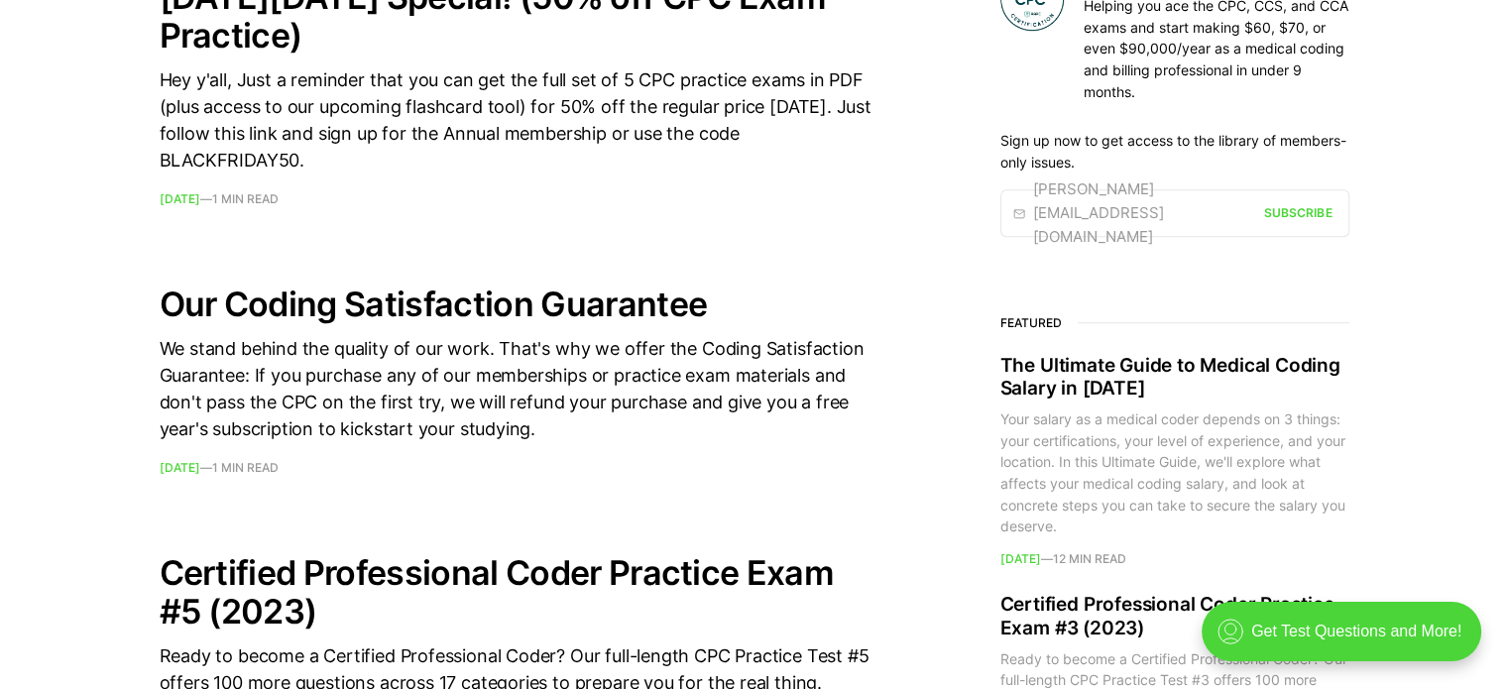
scroll to position [1808, 0]
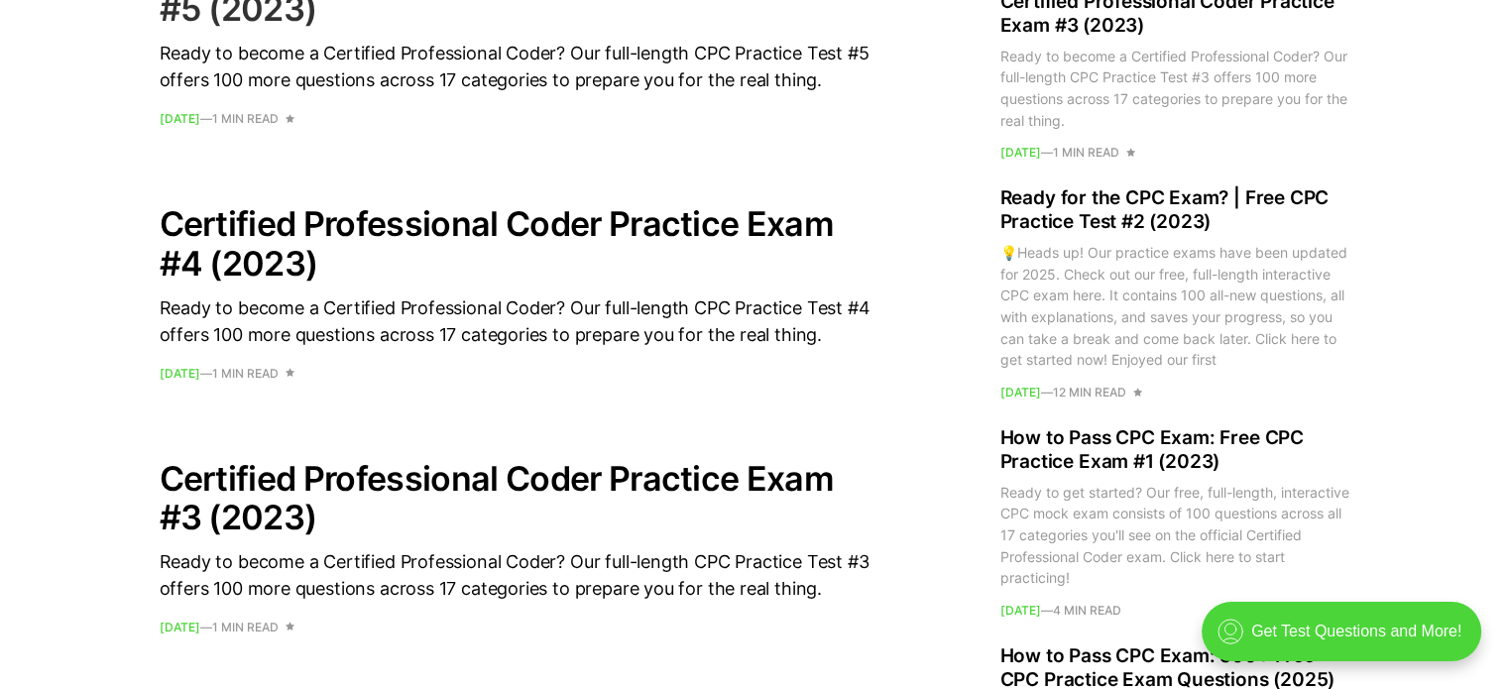
click at [353, 40] on div "Ready to become a Certified Professional Coder? Our full-length CPC Practice Te…" at bounding box center [517, 67] width 714 height 54
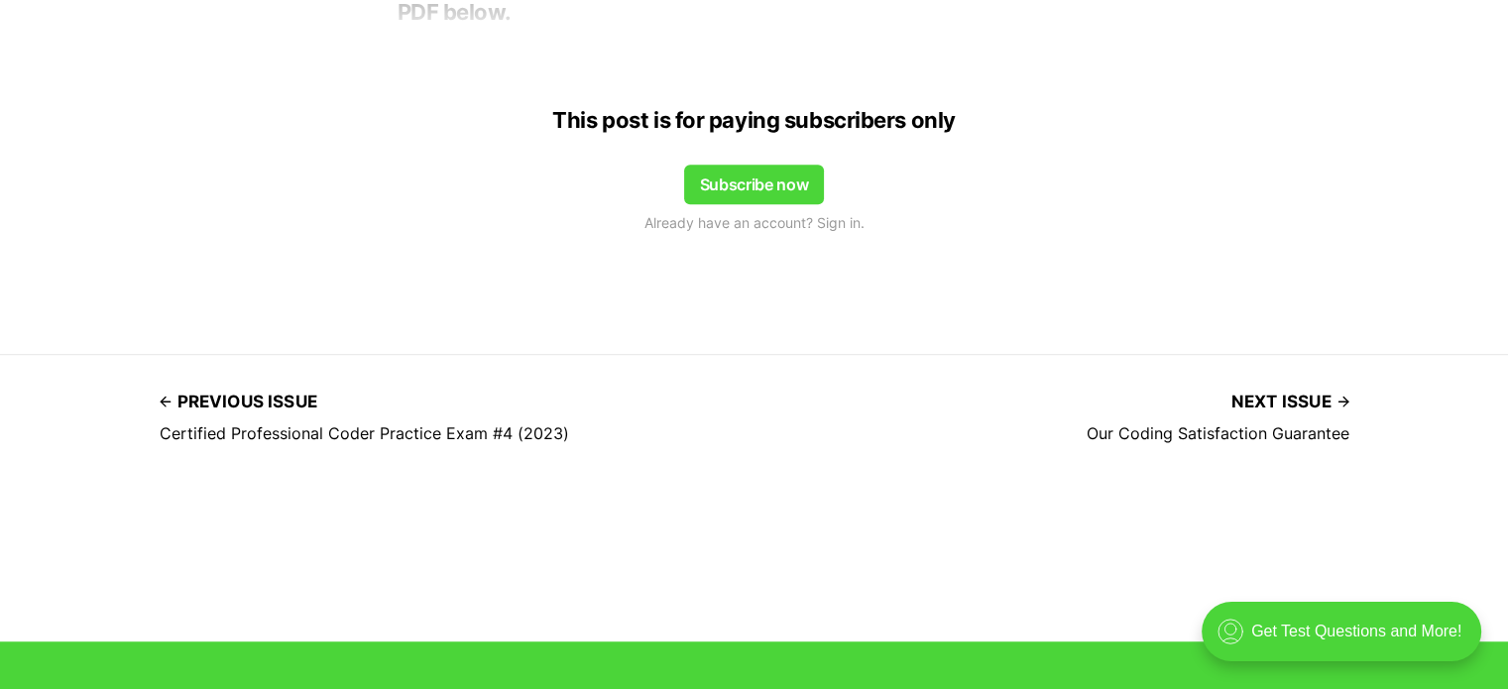
scroll to position [603, 0]
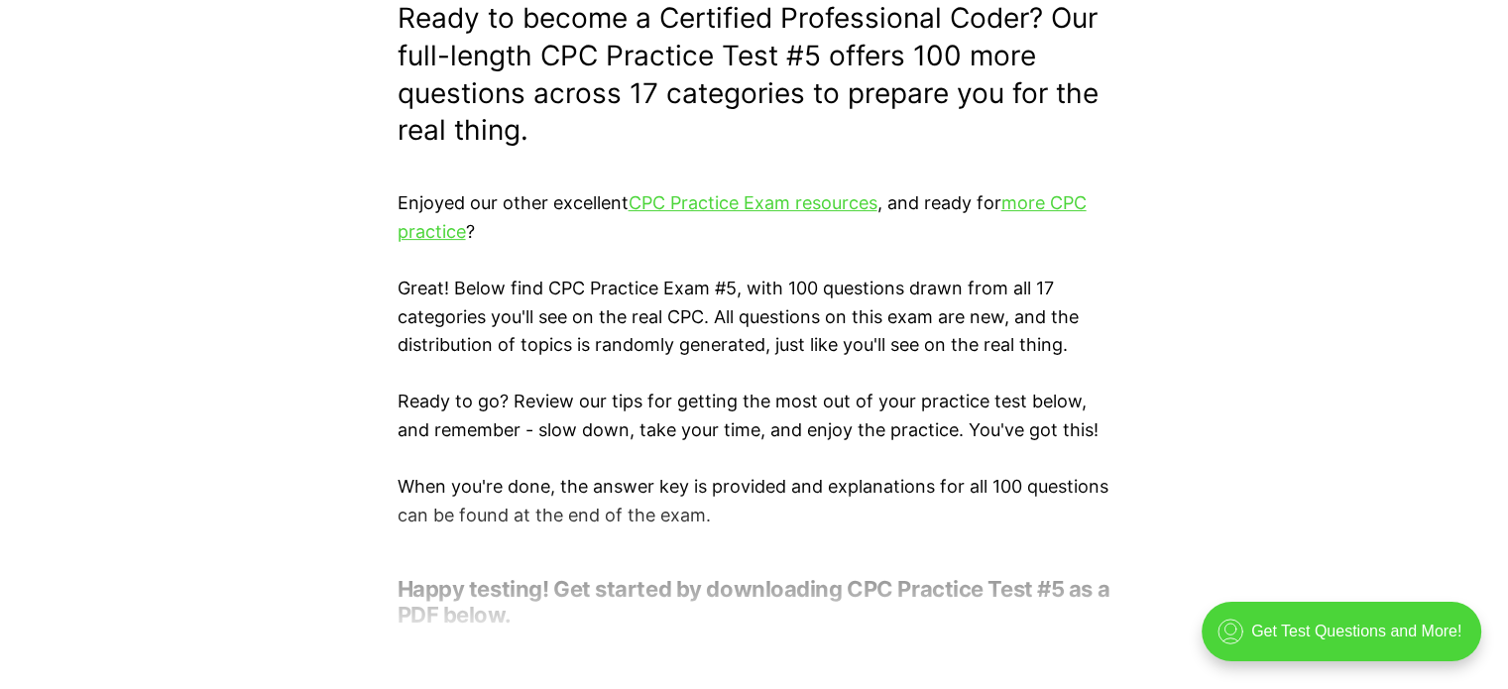
click at [440, 617] on div at bounding box center [754, 564] width 1508 height 159
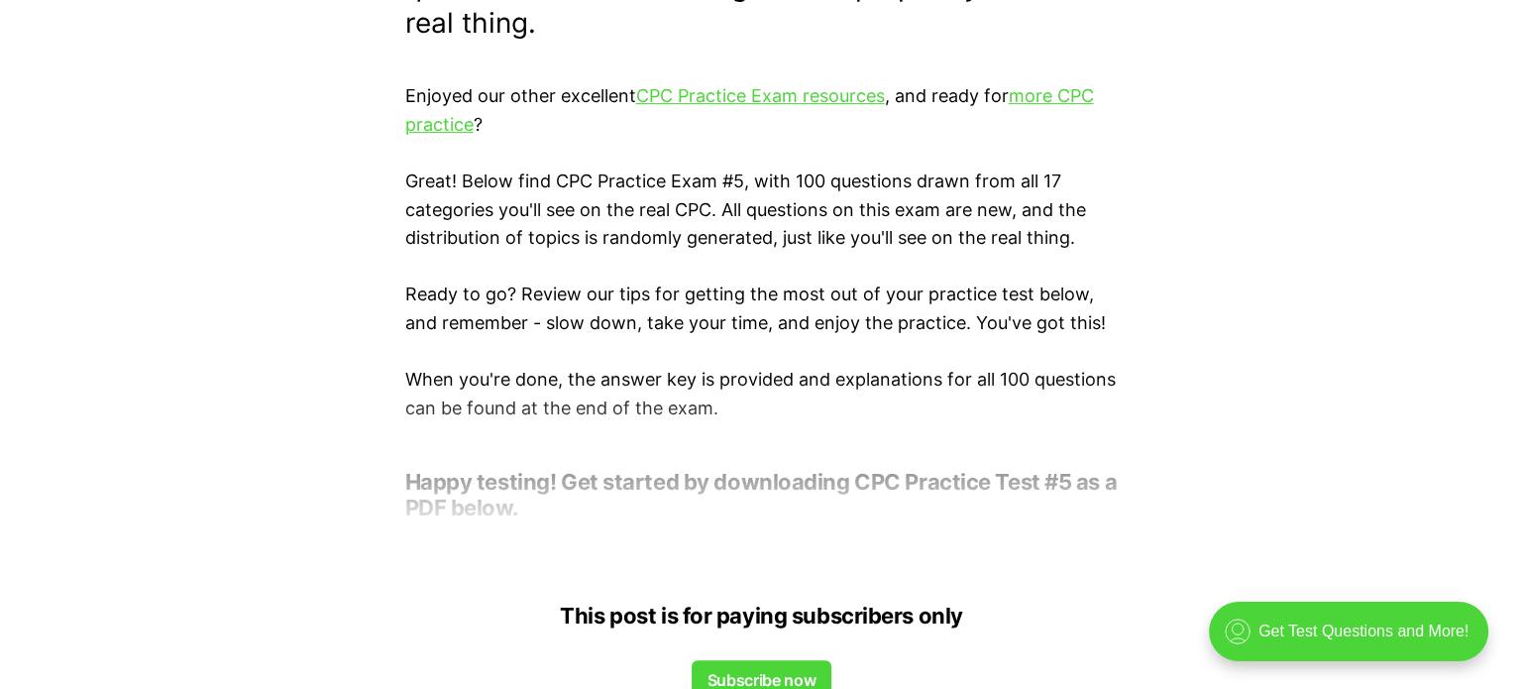
scroll to position [759, 0]
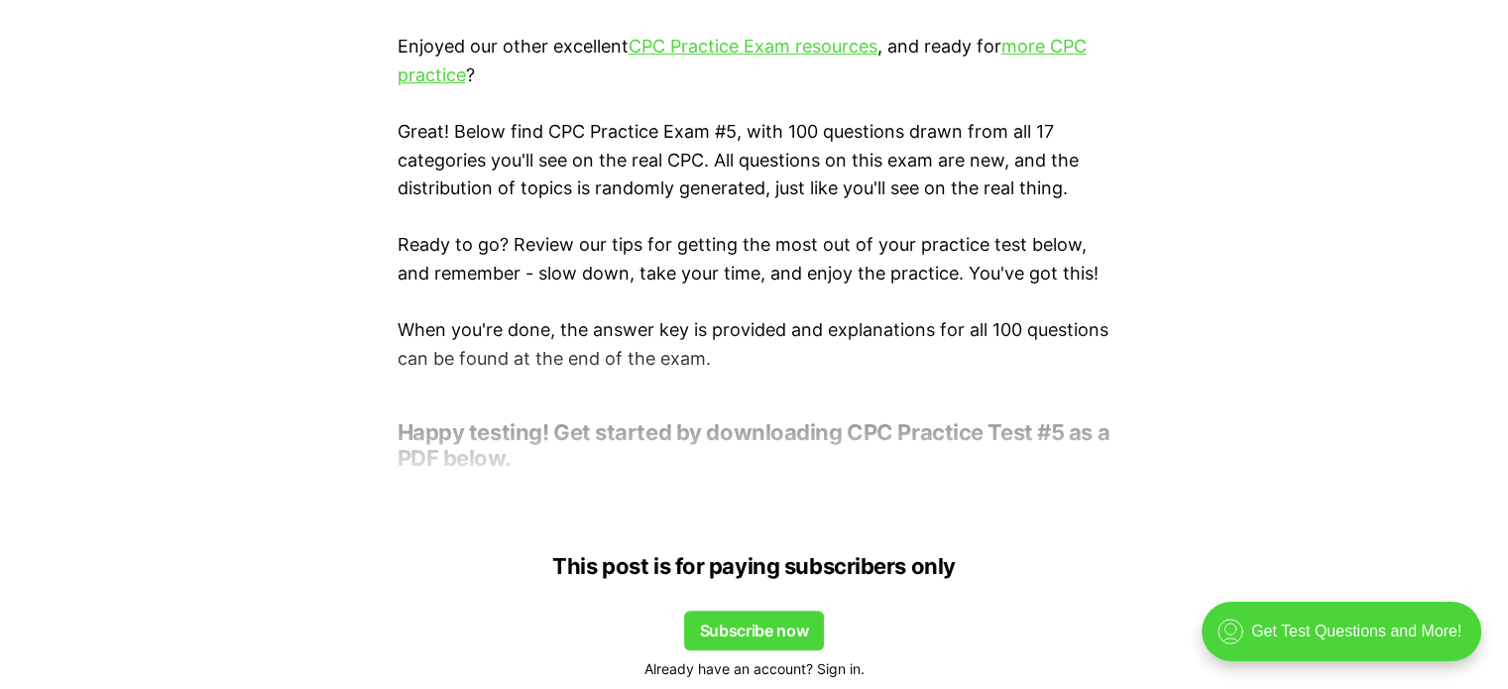
click at [837, 665] on span "Already have an account? Sign in." at bounding box center [754, 669] width 220 height 22
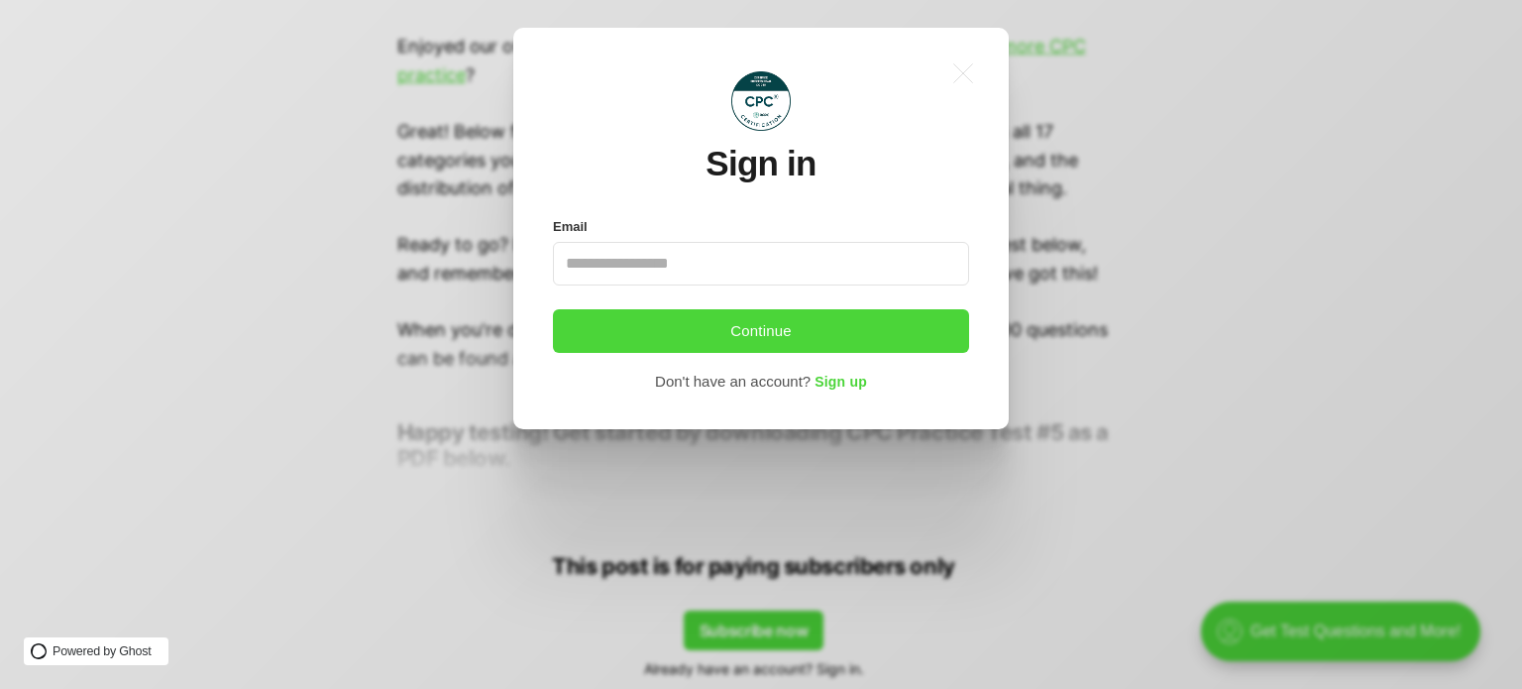
scroll to position [0, 0]
click at [854, 389] on span "Sign up" at bounding box center [841, 383] width 53 height 16
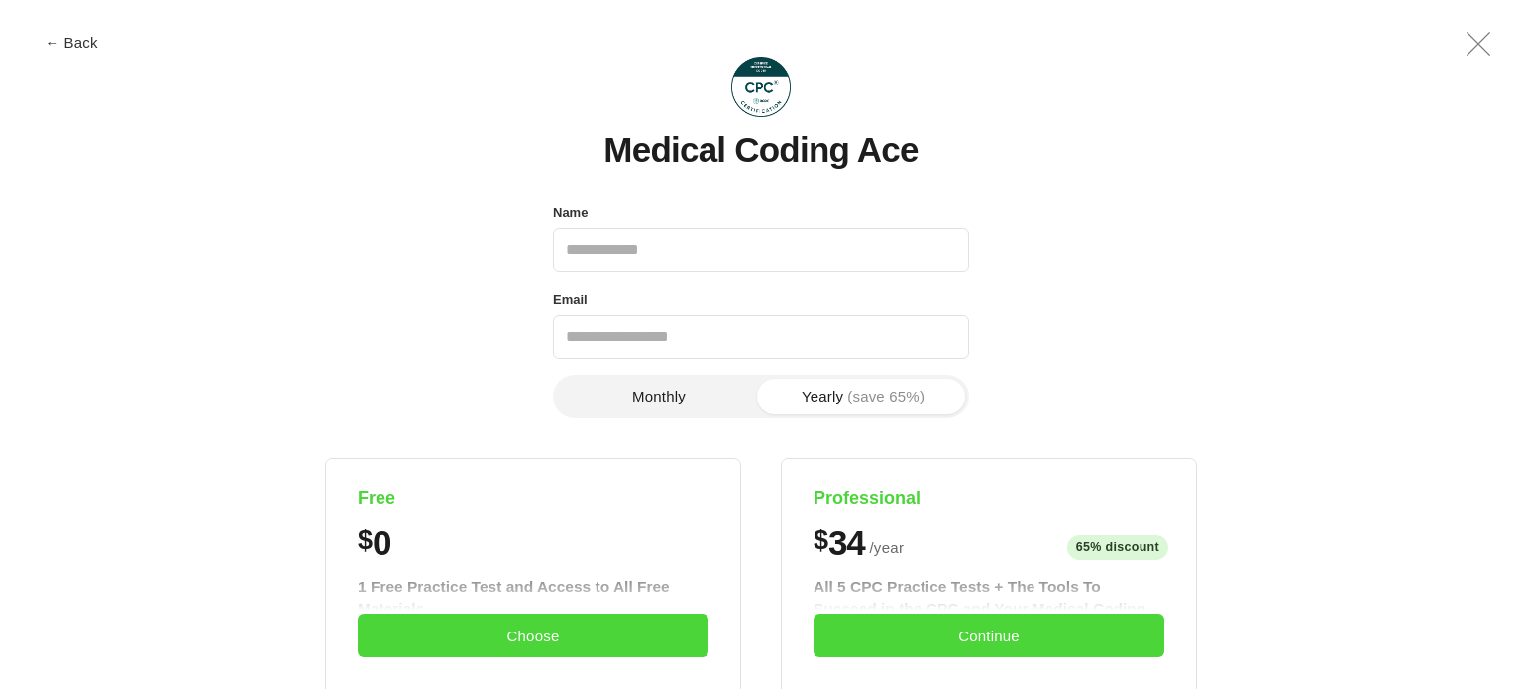
click at [742, 261] on input "Name" at bounding box center [761, 250] width 416 height 44
click at [733, 257] on input "Name" at bounding box center [761, 250] width 416 height 44
type input "**********"
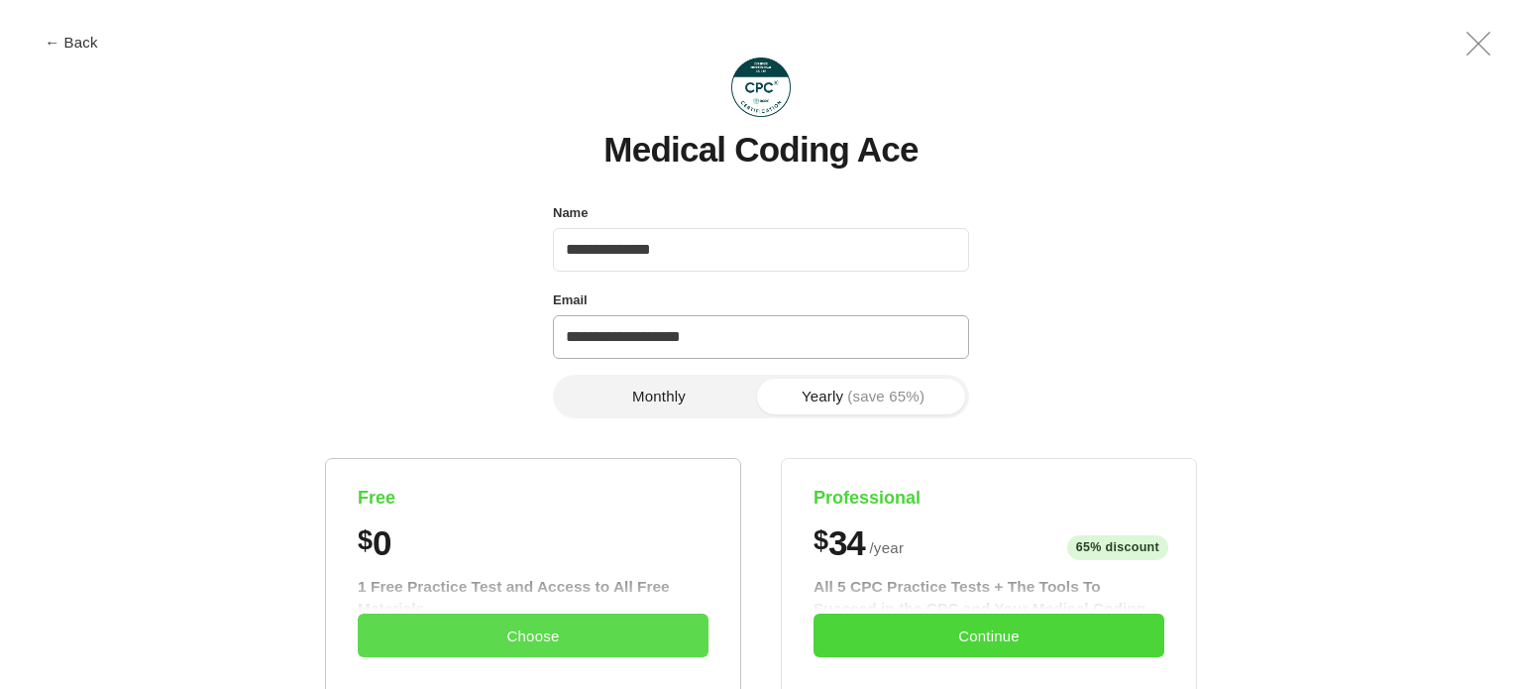
scroll to position [603, 0]
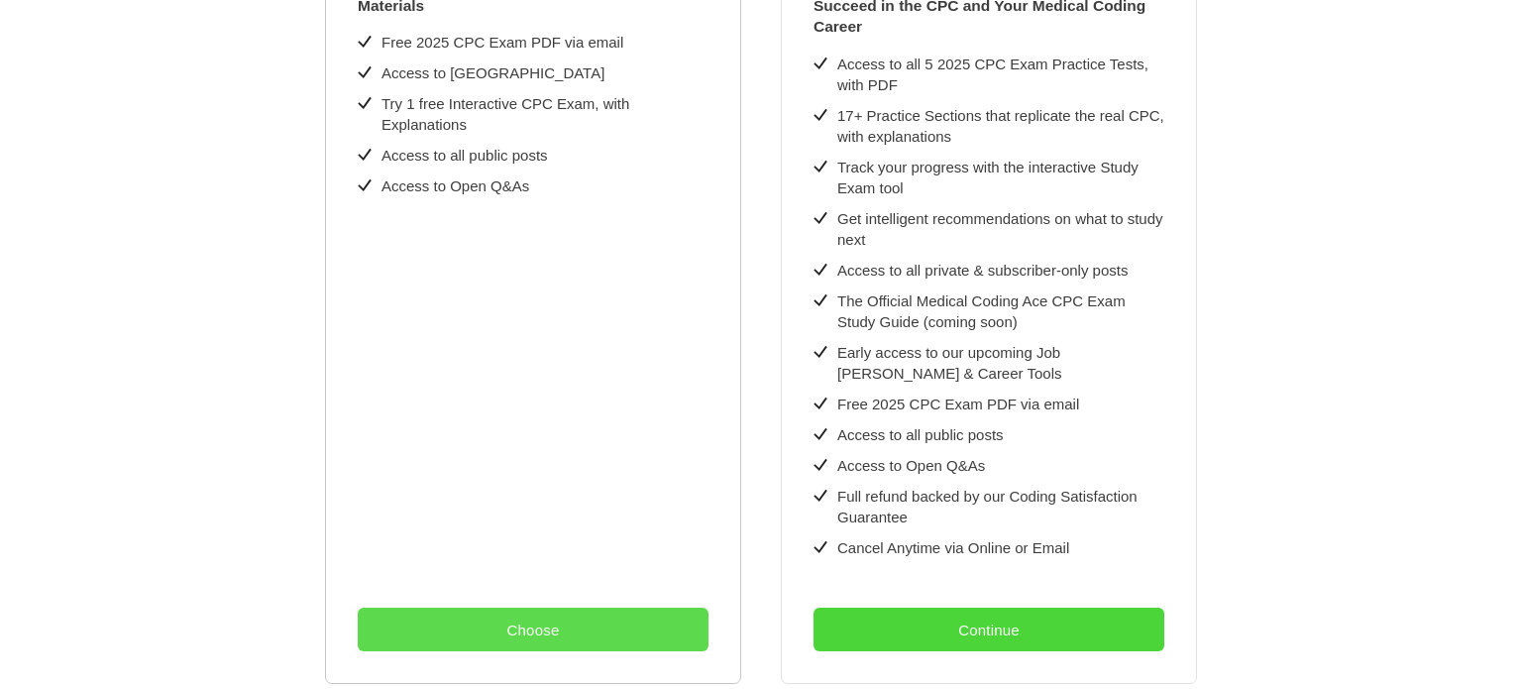
type input "**********"
click at [591, 614] on button "Choose" at bounding box center [533, 630] width 351 height 44
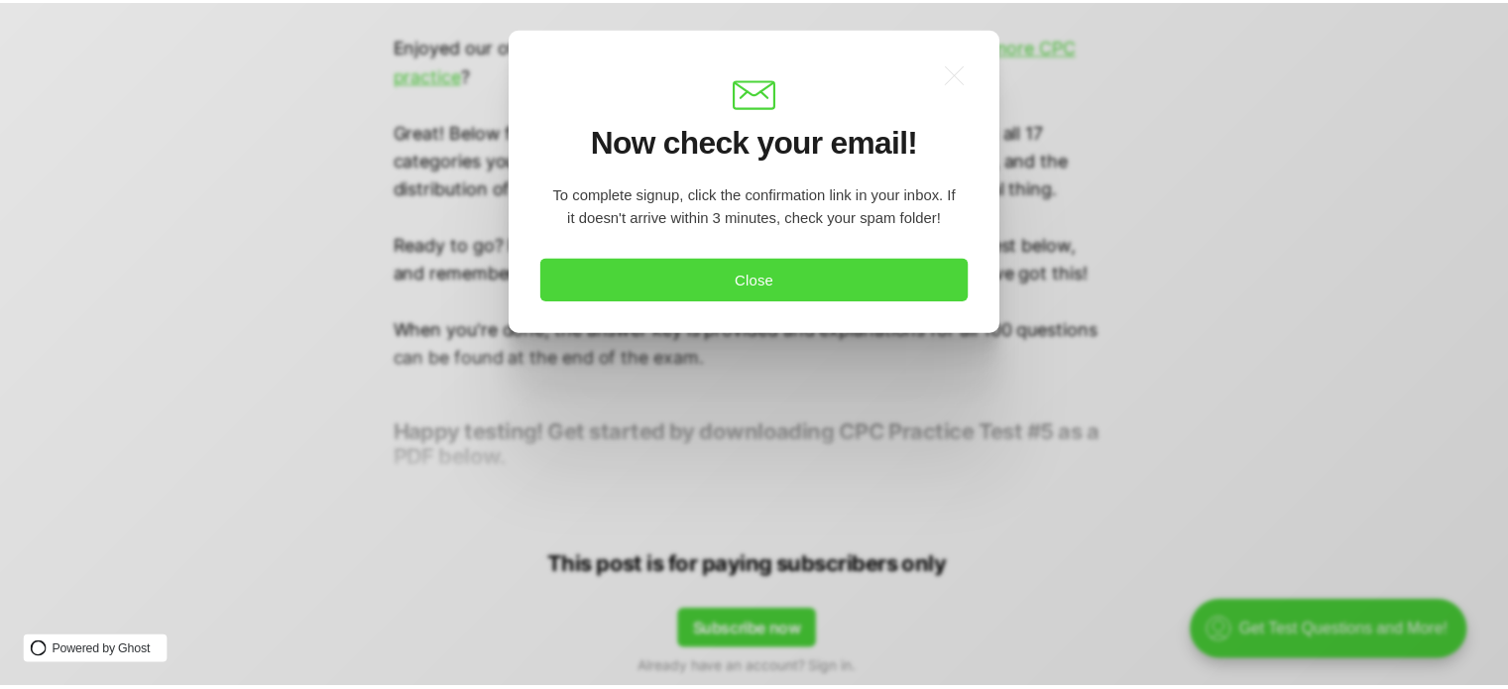
scroll to position [0, 0]
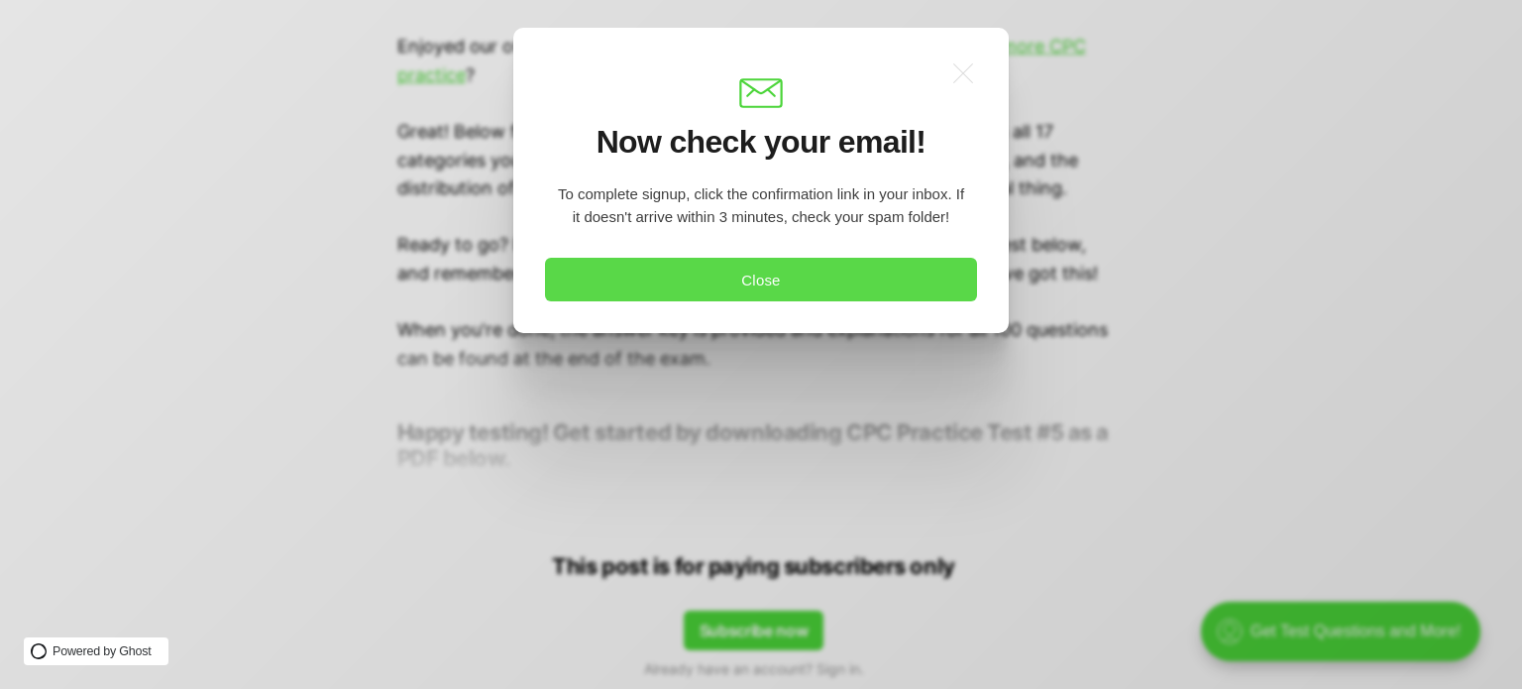
click at [789, 284] on button "Close" at bounding box center [761, 280] width 432 height 44
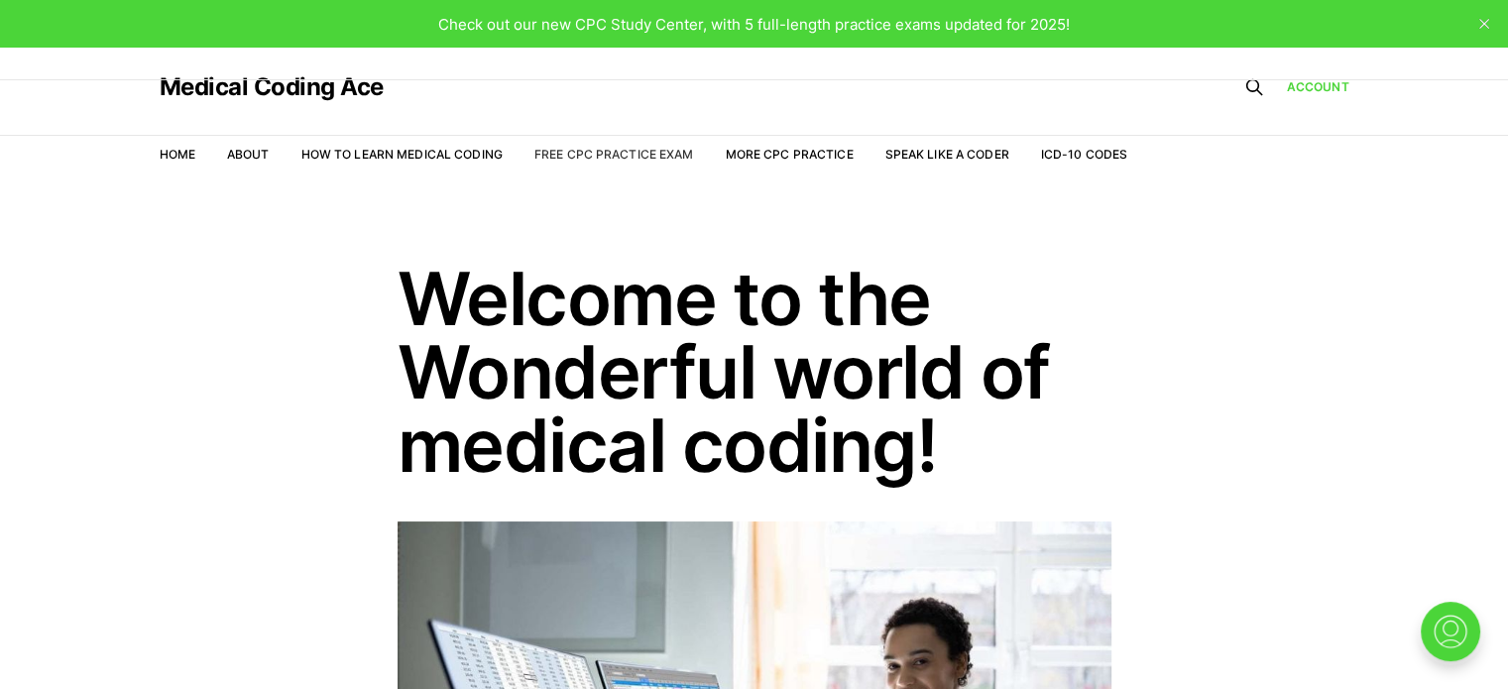
click at [585, 152] on link "Free CPC Practice Exam" at bounding box center [614, 154] width 160 height 15
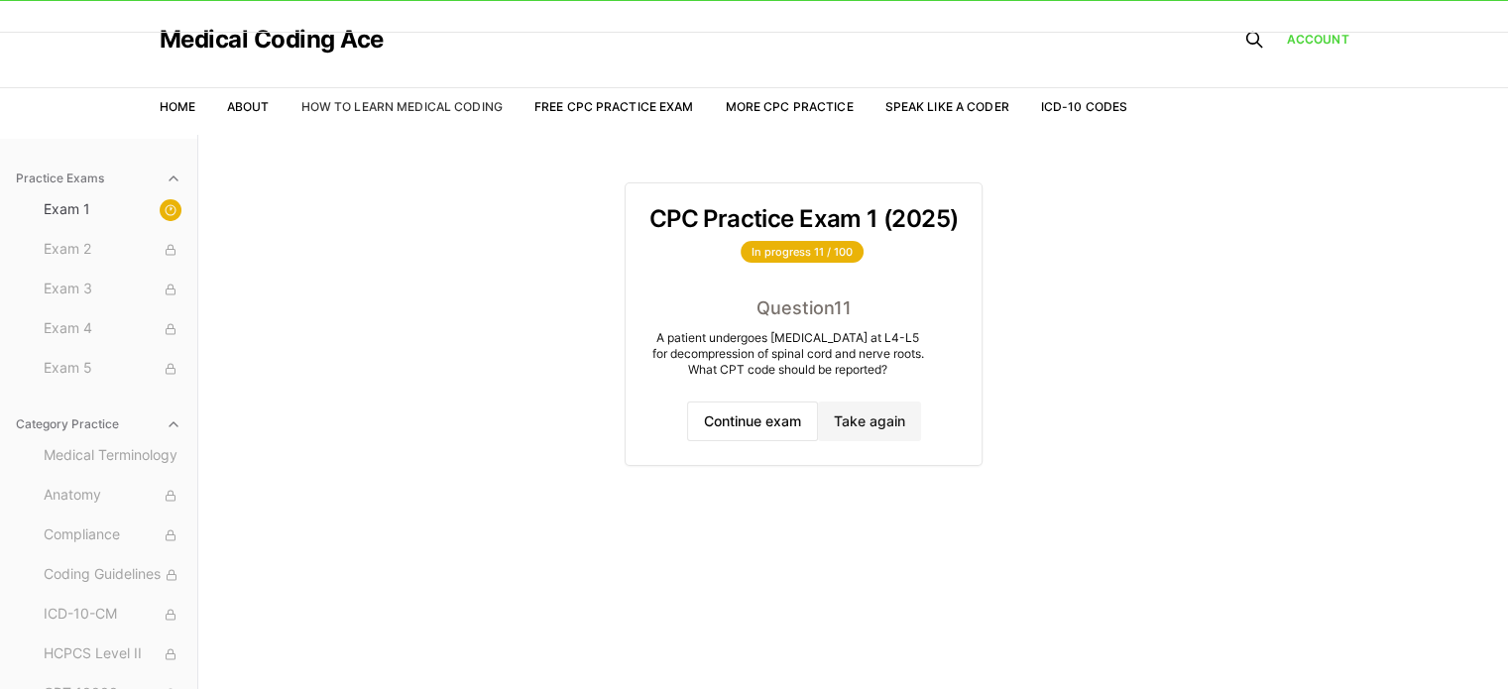
click at [385, 105] on link "How to Learn Medical Coding" at bounding box center [401, 106] width 201 height 15
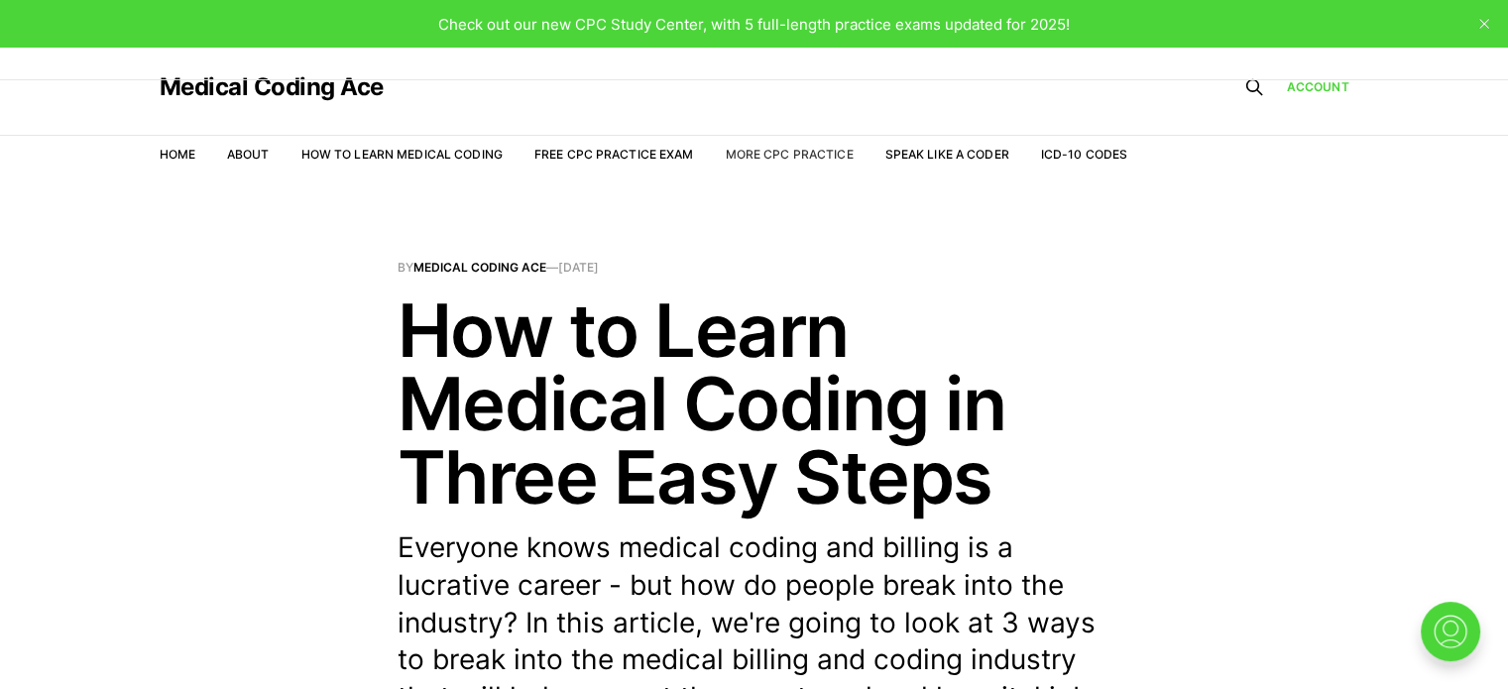
click at [756, 148] on link "More CPC Practice" at bounding box center [789, 154] width 128 height 15
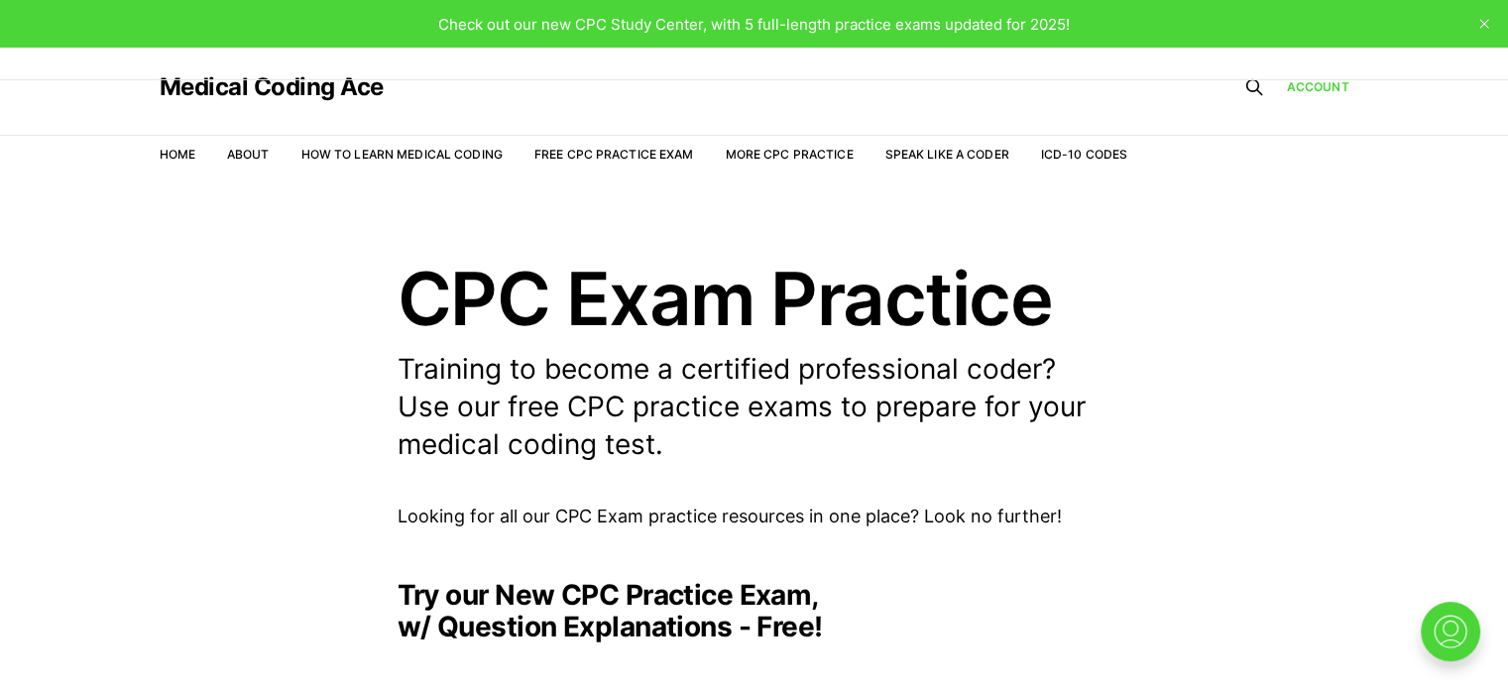
scroll to position [603, 0]
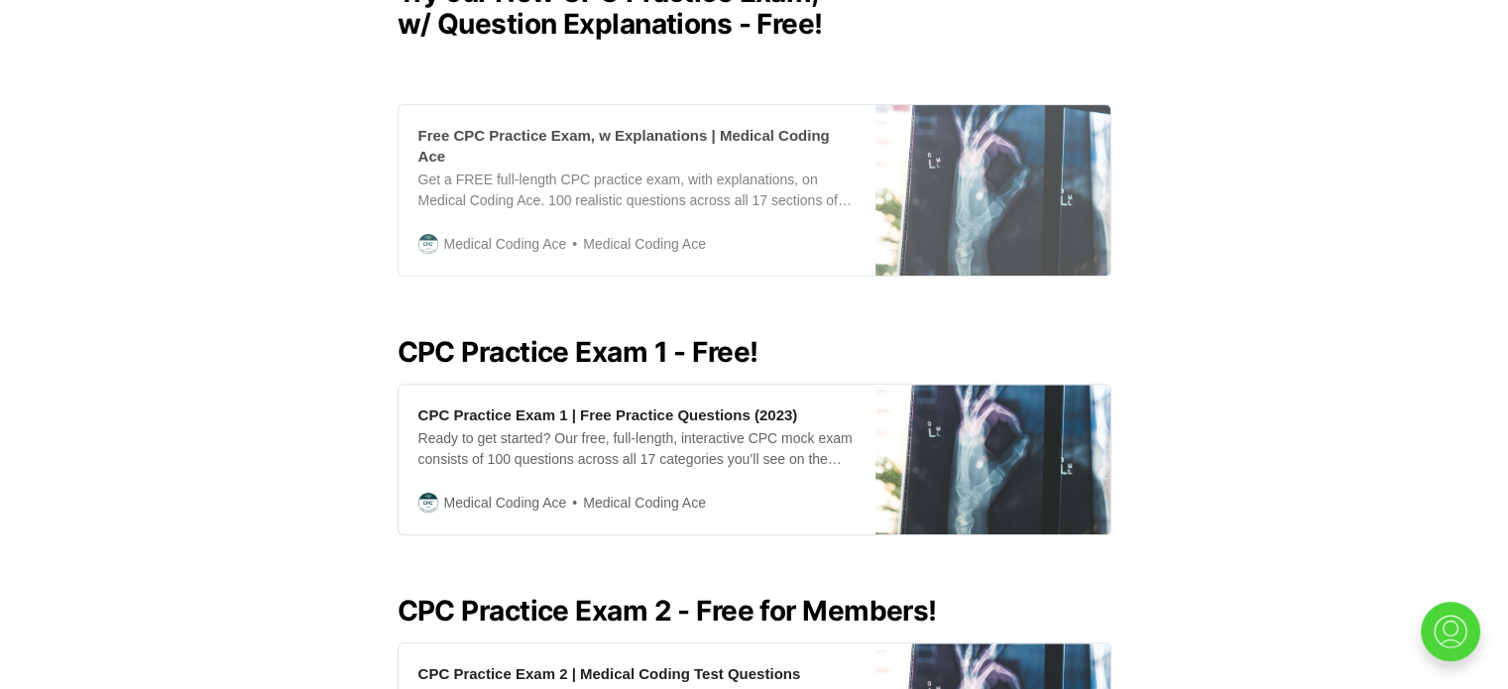
click at [705, 194] on div "Free CPC Practice Exam, w Explanations | Medical Coding Ace Get a FREE full-len…" at bounding box center [636, 190] width 477 height 170
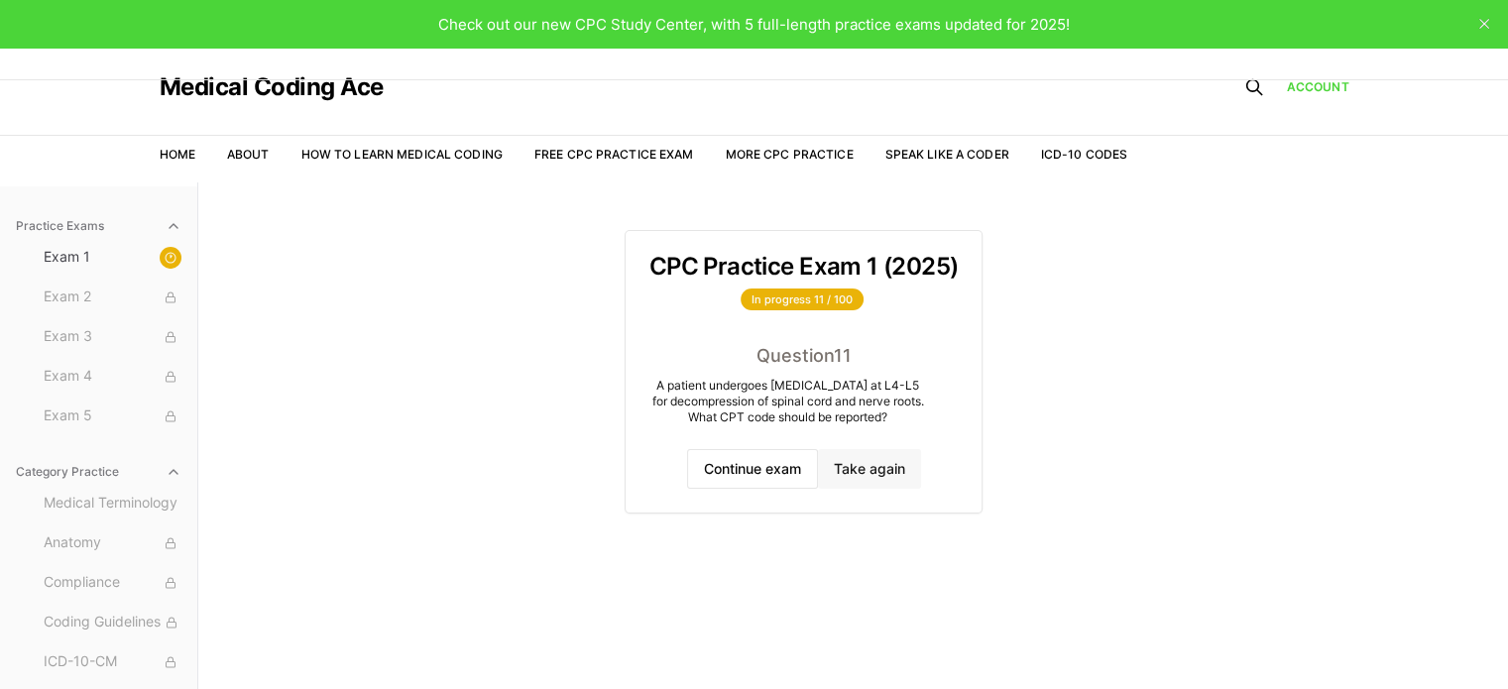
click at [890, 467] on button "Take again" at bounding box center [869, 469] width 103 height 40
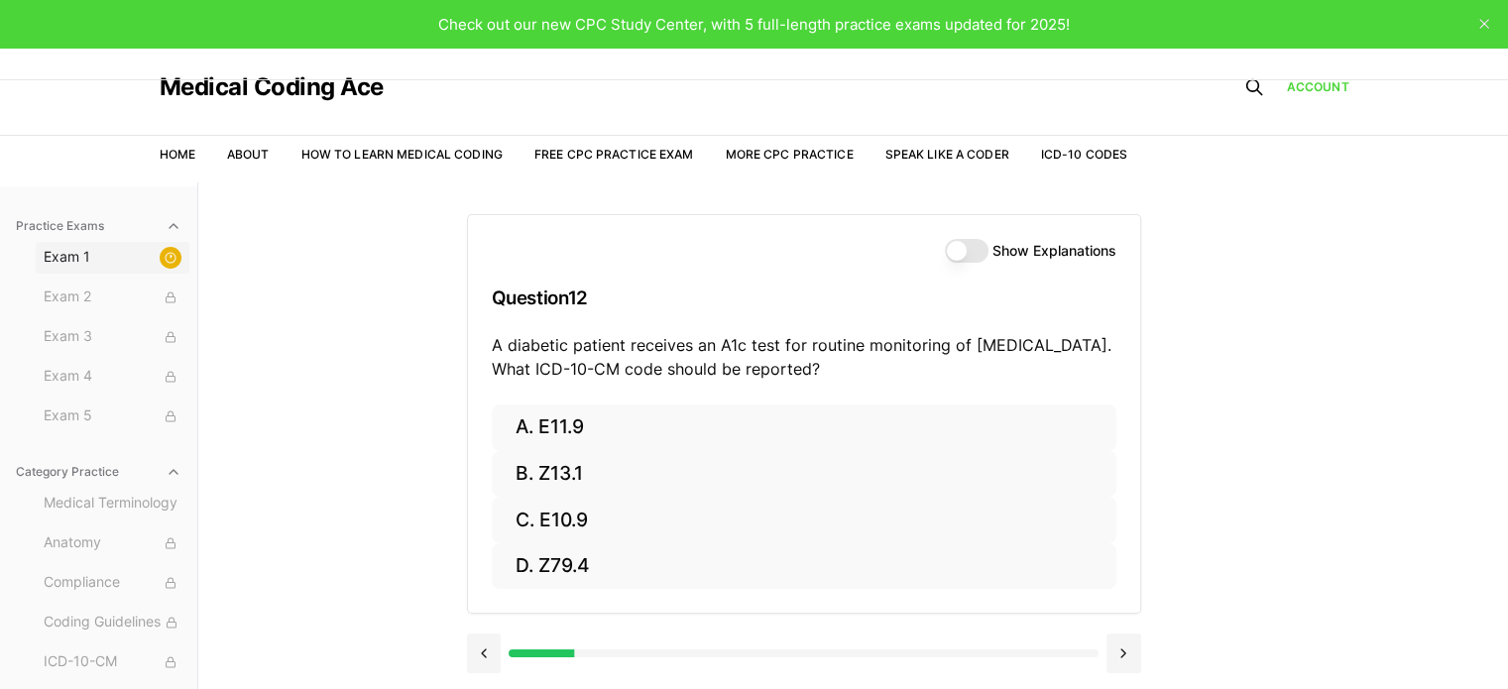
click at [77, 267] on span "Exam 1" at bounding box center [113, 258] width 138 height 22
click at [163, 260] on div at bounding box center [171, 258] width 22 height 22
drag, startPoint x: 163, startPoint y: 260, endPoint x: 152, endPoint y: 261, distance: 10.9
click at [166, 261] on circle at bounding box center [171, 258] width 10 height 10
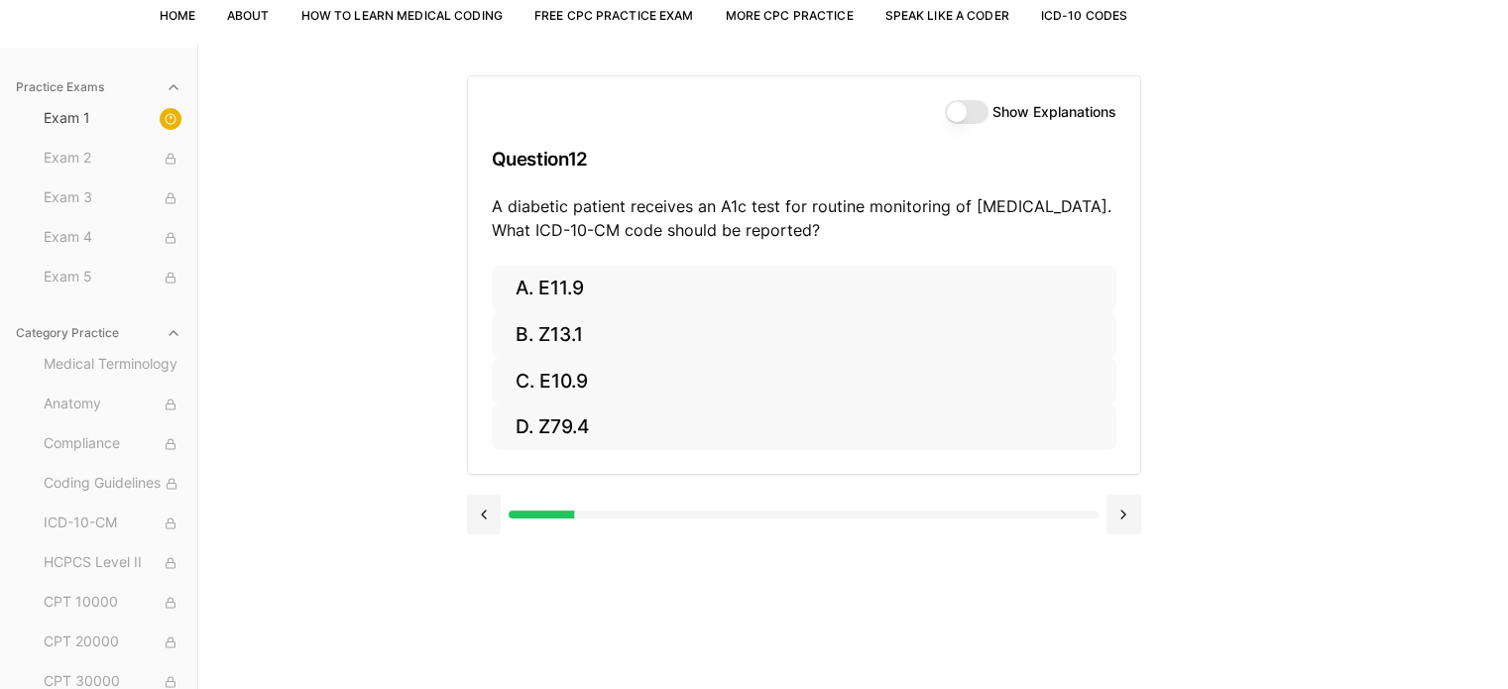
scroll to position [182, 0]
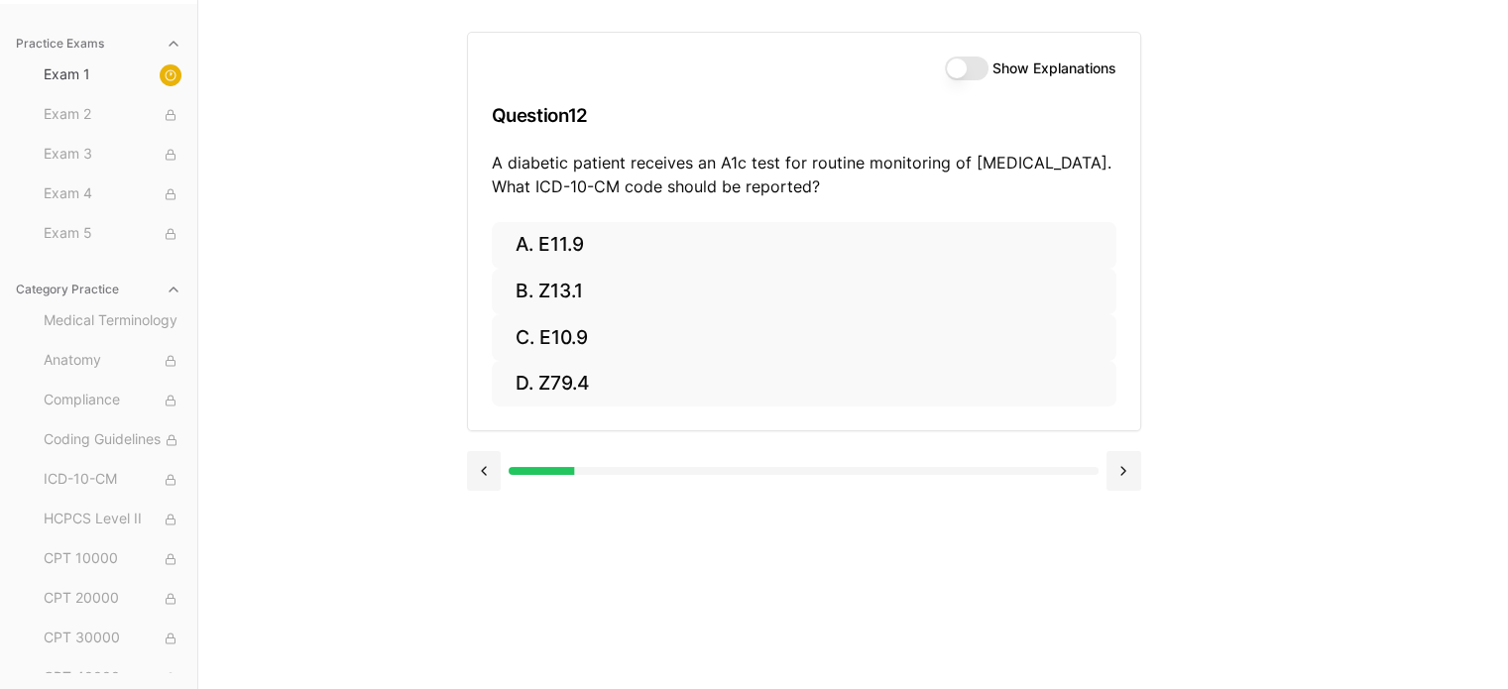
click at [458, 467] on div "Practice Exams Exam 1 Exam 2 Exam 3 Exam 4 Exam 5 Category Practice Medical Ter…" at bounding box center [754, 344] width 1508 height 689
click at [499, 472] on button at bounding box center [484, 471] width 35 height 40
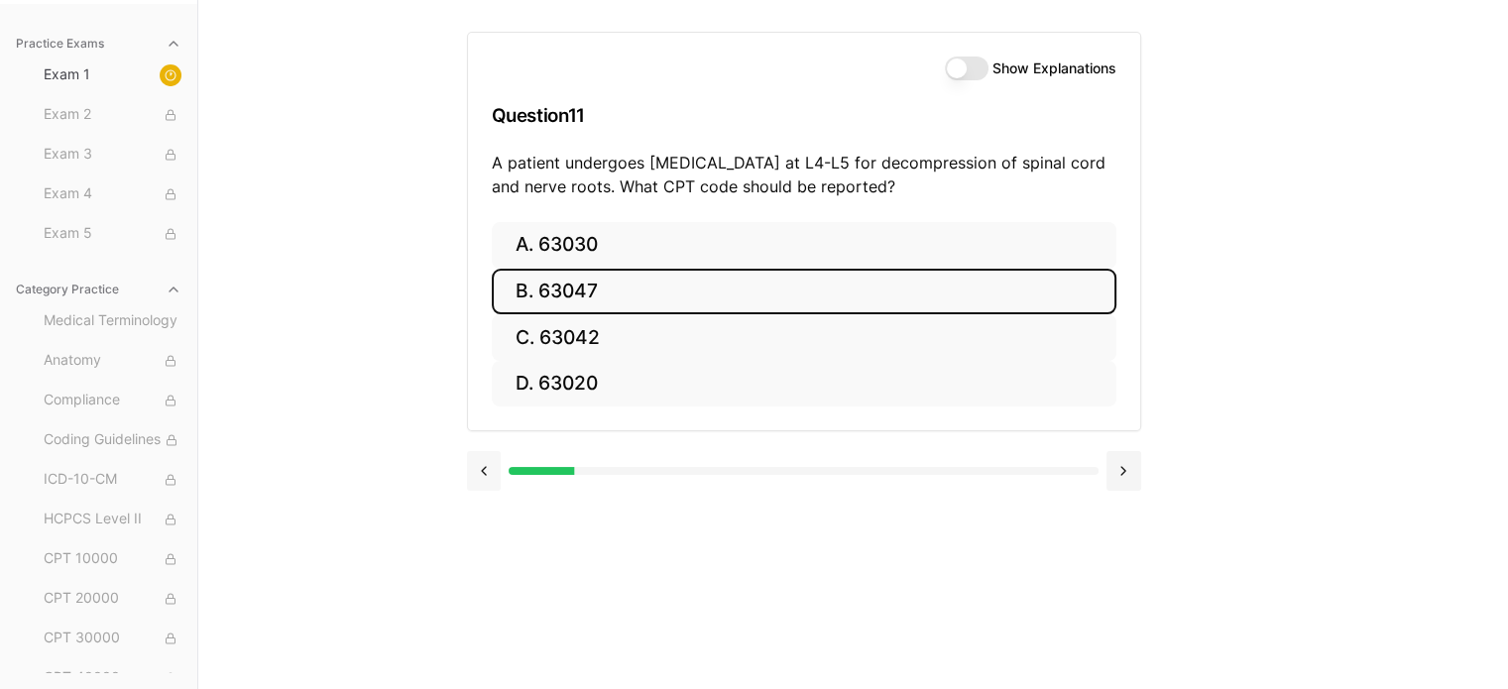
click at [484, 475] on button at bounding box center [484, 471] width 35 height 40
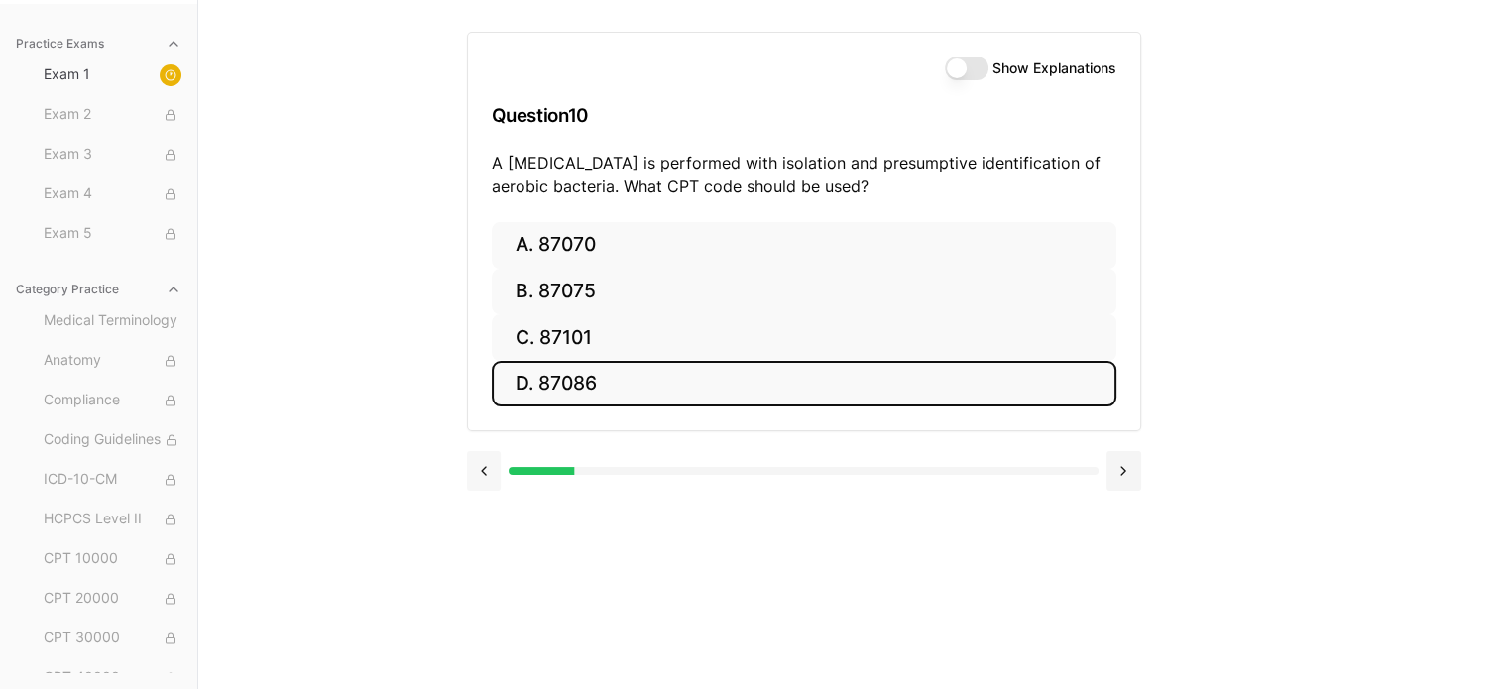
click at [486, 475] on button at bounding box center [484, 471] width 35 height 40
click at [488, 475] on button at bounding box center [484, 471] width 35 height 40
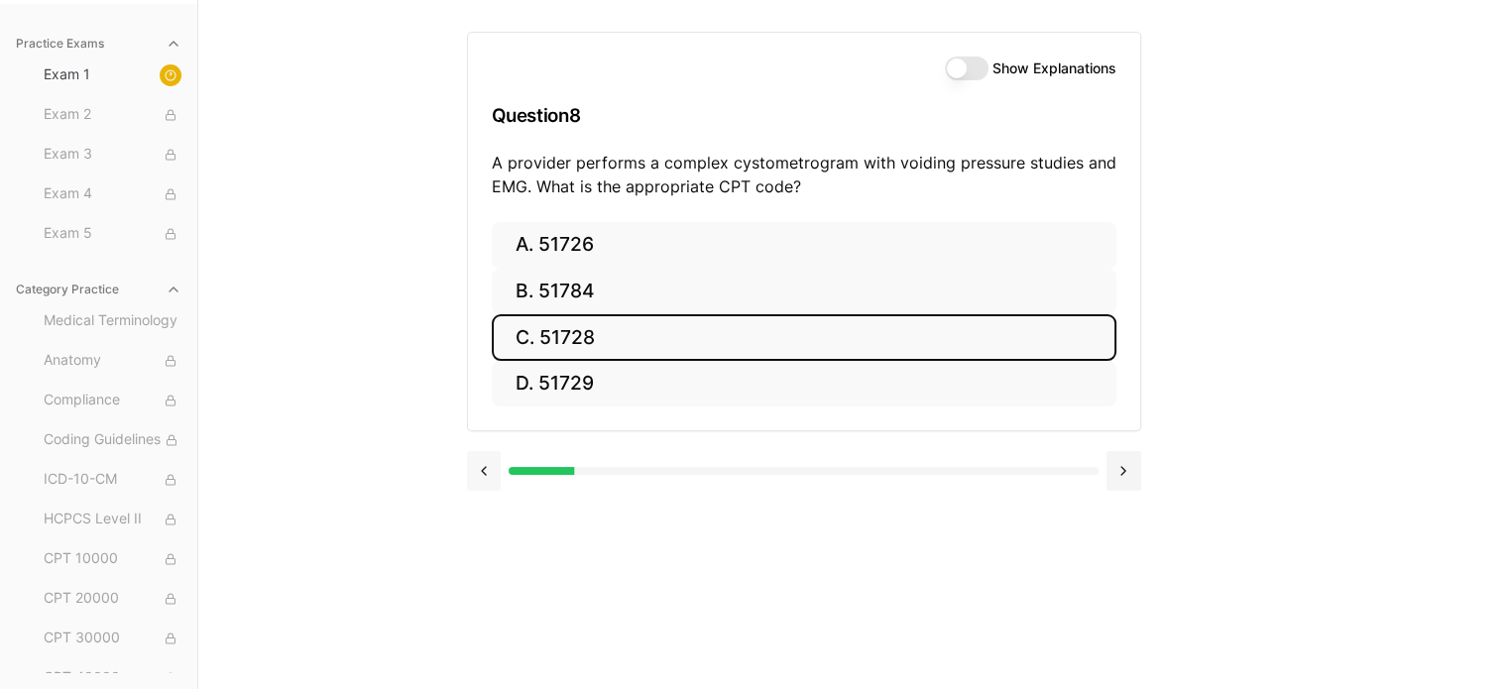
click at [488, 475] on button at bounding box center [484, 471] width 35 height 40
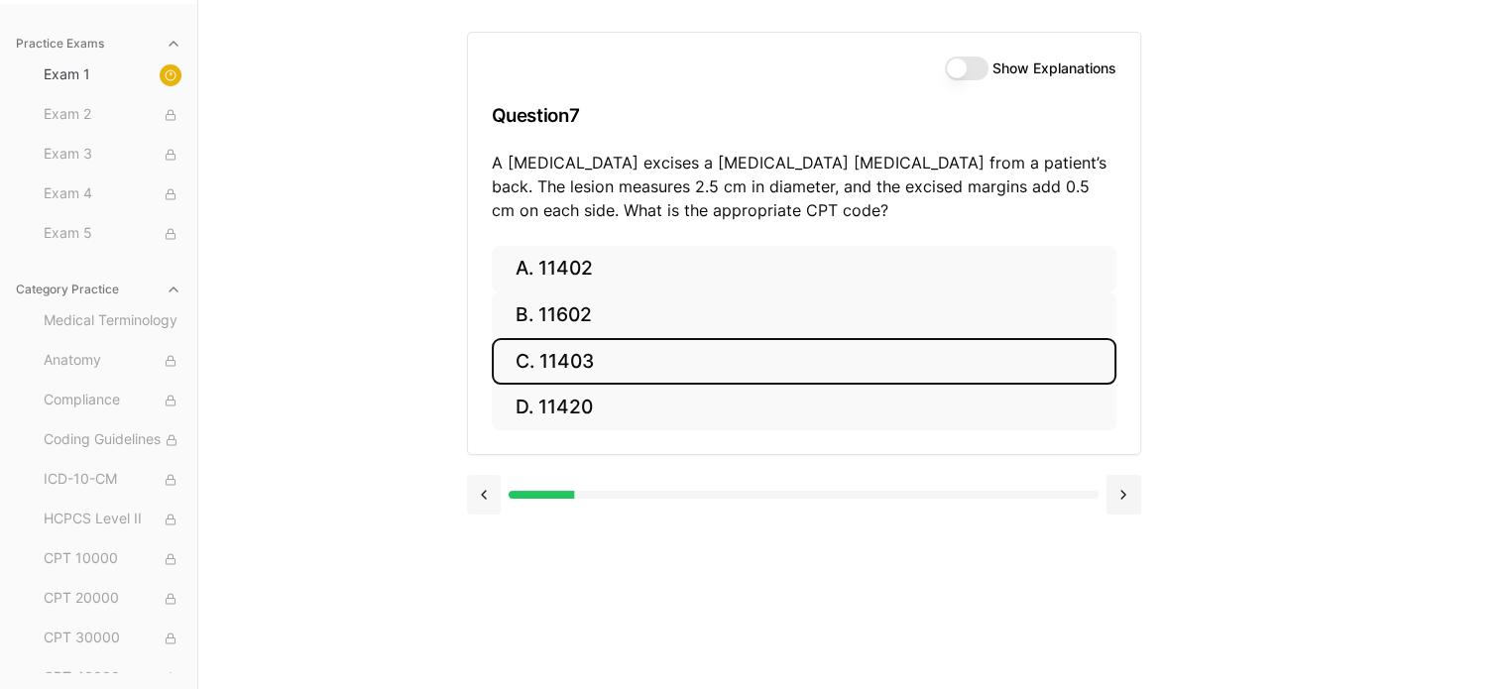
click at [488, 475] on button at bounding box center [484, 495] width 35 height 40
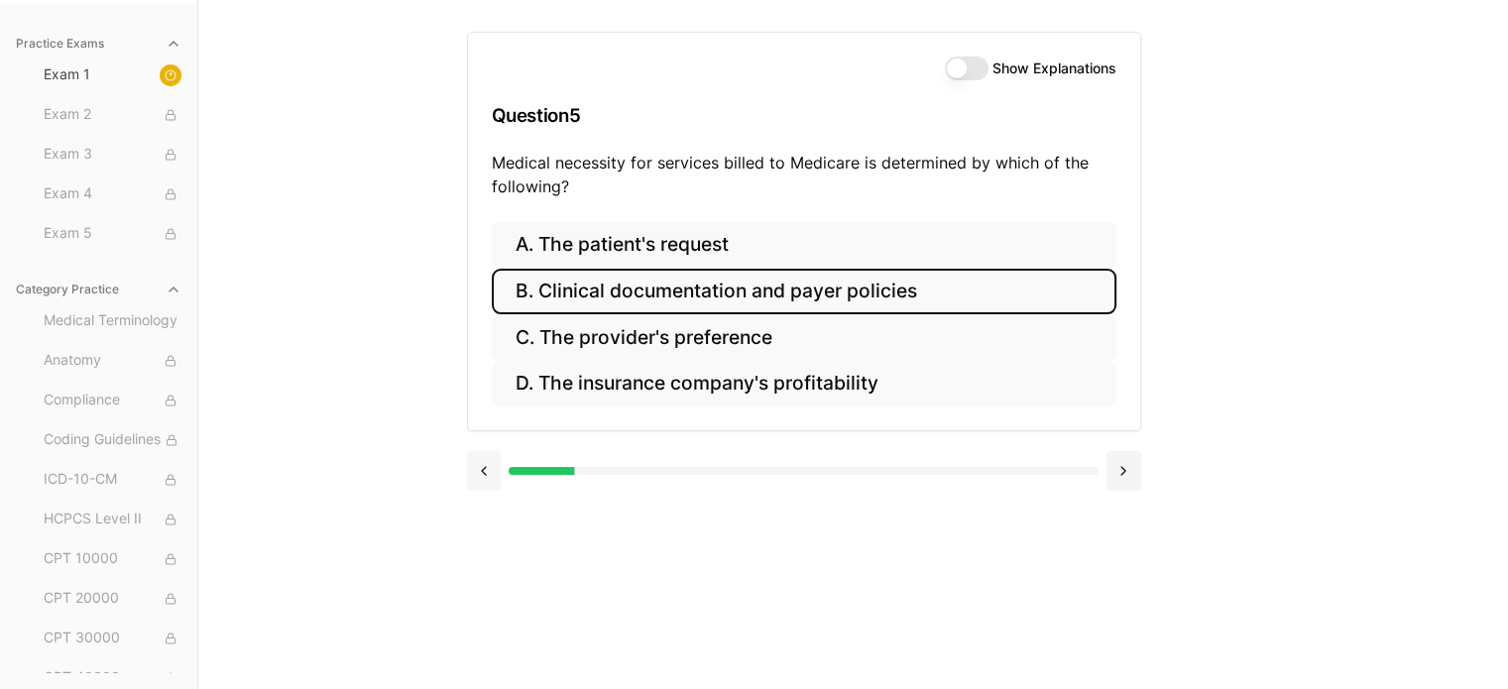
click at [488, 475] on button at bounding box center [484, 471] width 35 height 40
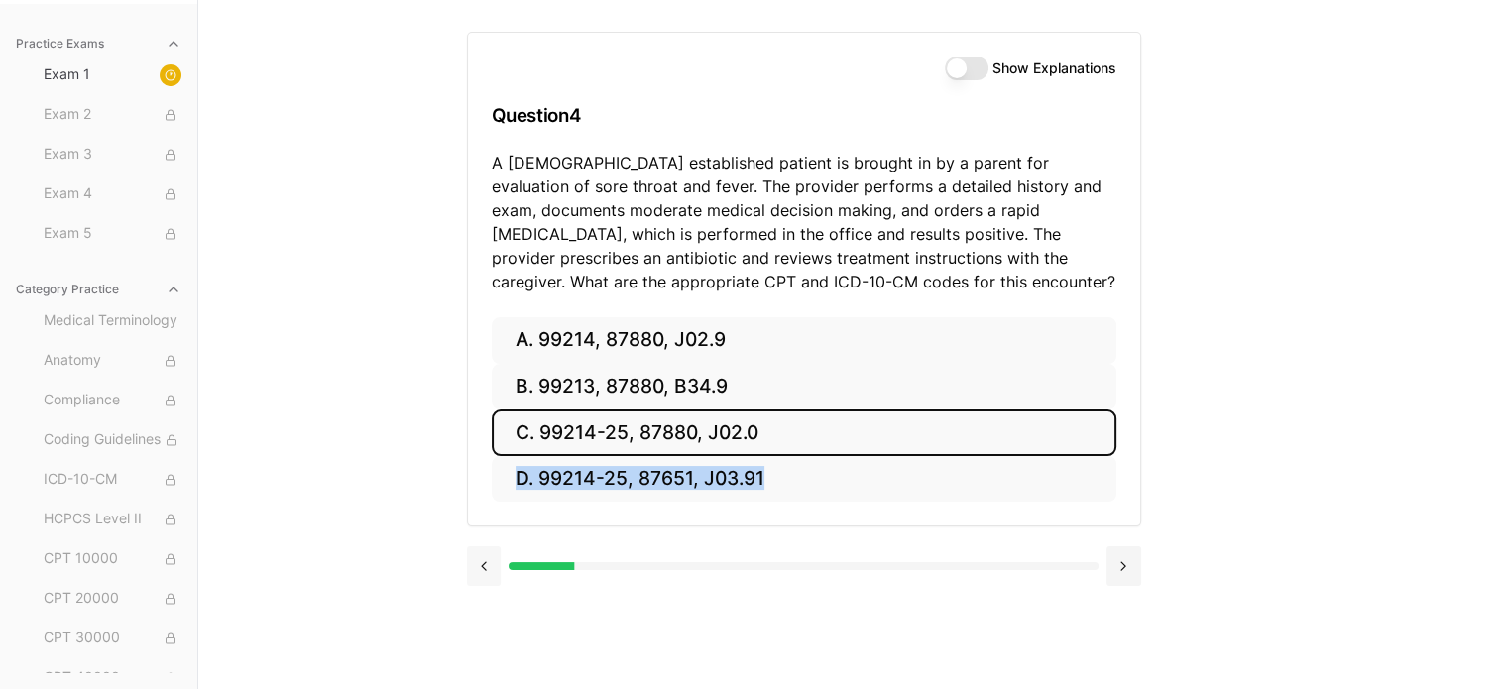
click at [488, 475] on div "A. 99214, 87880, J02.9 B. 99213, 87880, B34.9 C. 99214-25, 87880, J02.0 D. 9921…" at bounding box center [804, 421] width 672 height 209
click at [484, 566] on button at bounding box center [484, 566] width 35 height 40
click at [484, 566] on div at bounding box center [804, 563] width 674 height 75
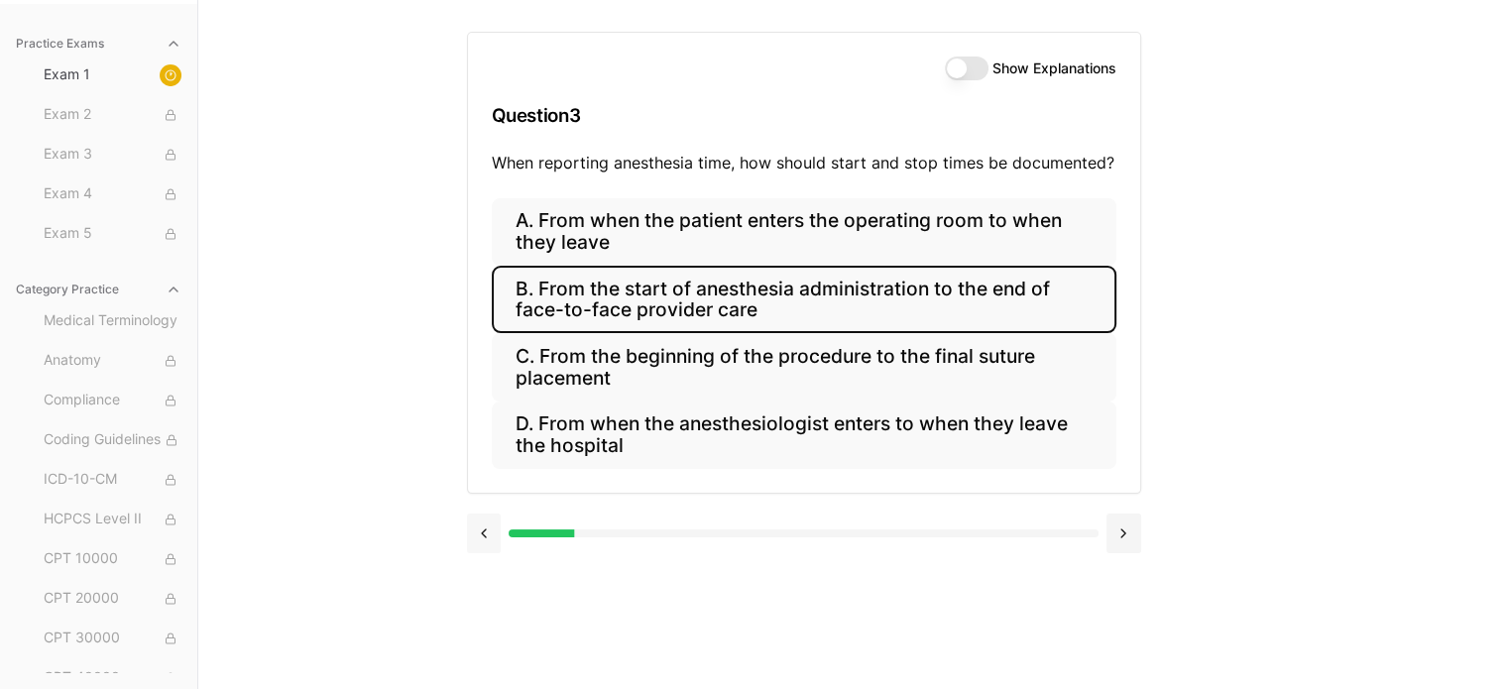
click at [484, 566] on div at bounding box center [804, 531] width 674 height 75
click at [499, 534] on div at bounding box center [804, 533] width 674 height 40
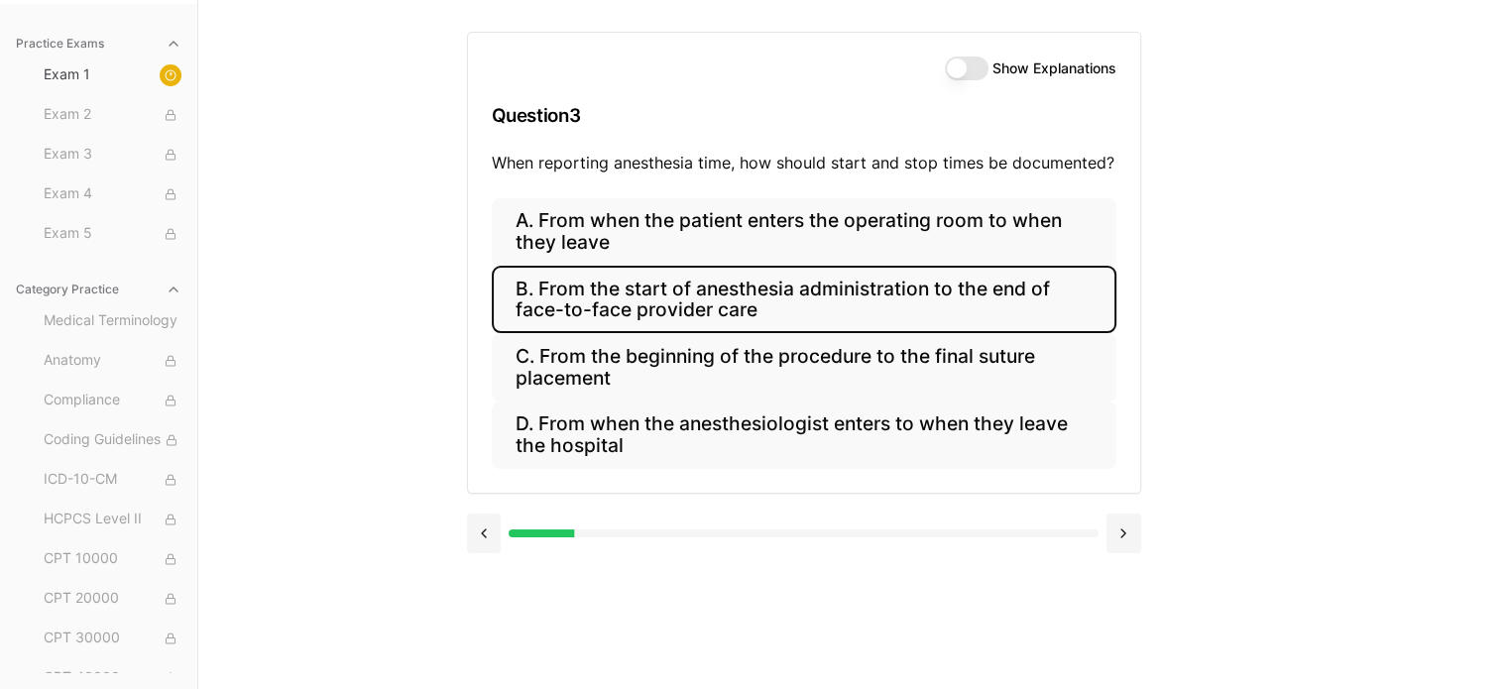
click at [452, 538] on div "Practice Exams Exam 1 Exam 2 Exam 3 Exam 4 Exam 5 Category Practice Medical Ter…" at bounding box center [754, 344] width 1508 height 689
click at [495, 533] on button at bounding box center [484, 533] width 35 height 40
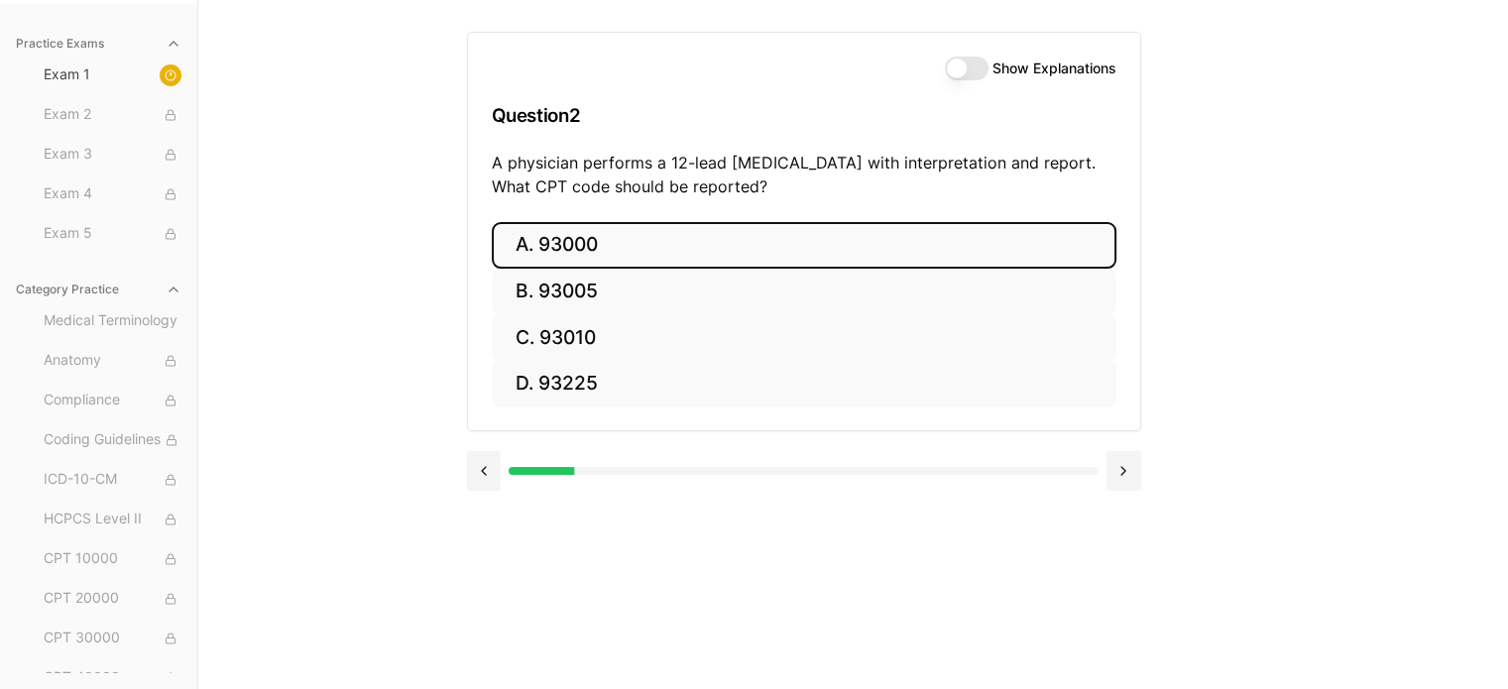
click at [495, 533] on div "Show Explanations Question 2 A physician performs a 12-lead [MEDICAL_DATA] with…" at bounding box center [853, 344] width 773 height 689
click at [483, 477] on button at bounding box center [484, 471] width 35 height 40
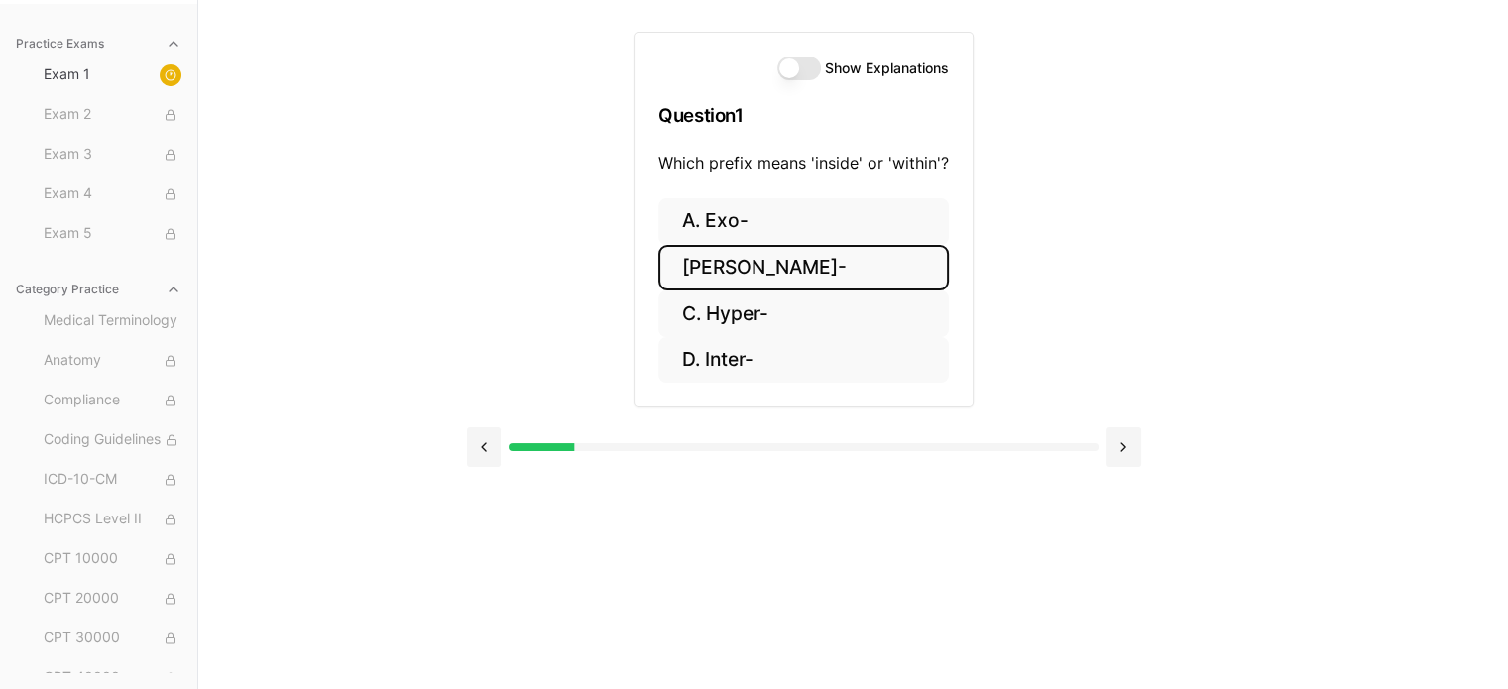
click at [765, 260] on button "[PERSON_NAME]-" at bounding box center [803, 268] width 290 height 47
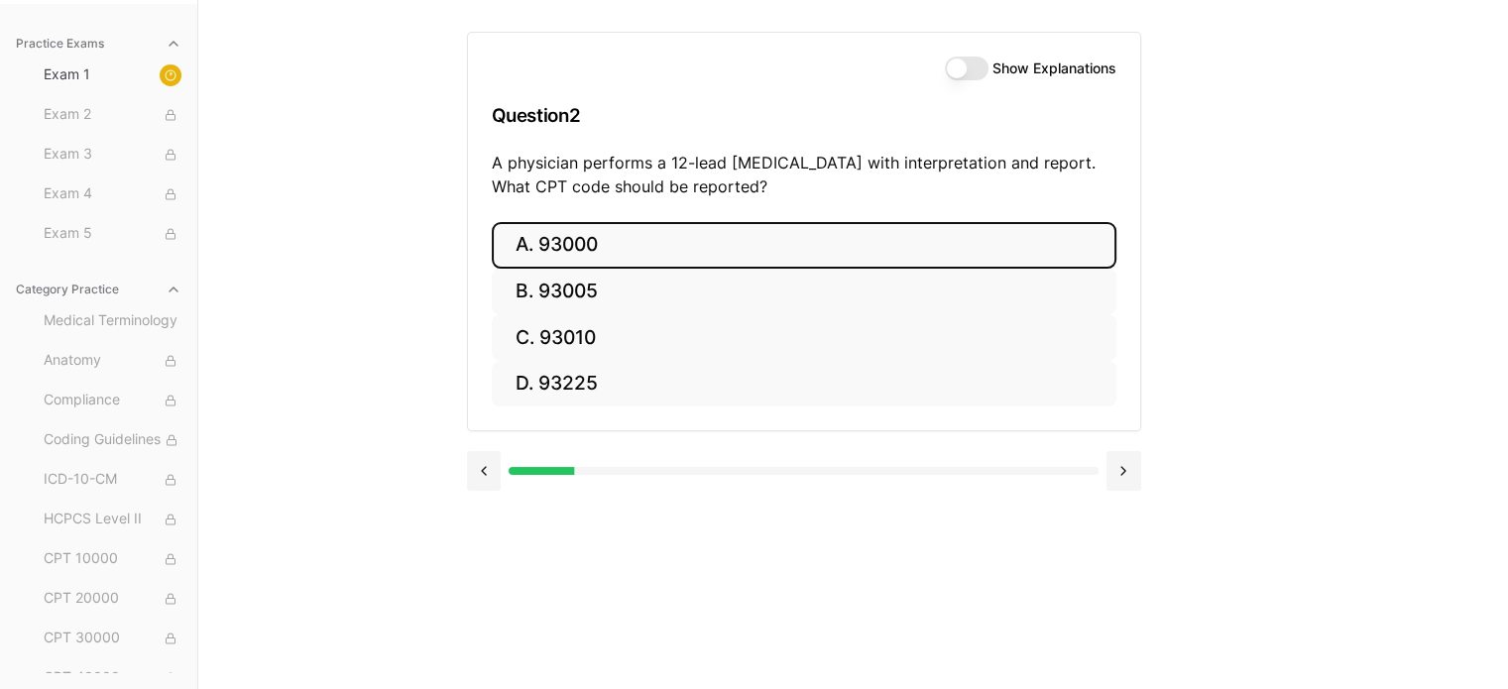
click at [610, 243] on button "A. 93000" at bounding box center [804, 245] width 624 height 47
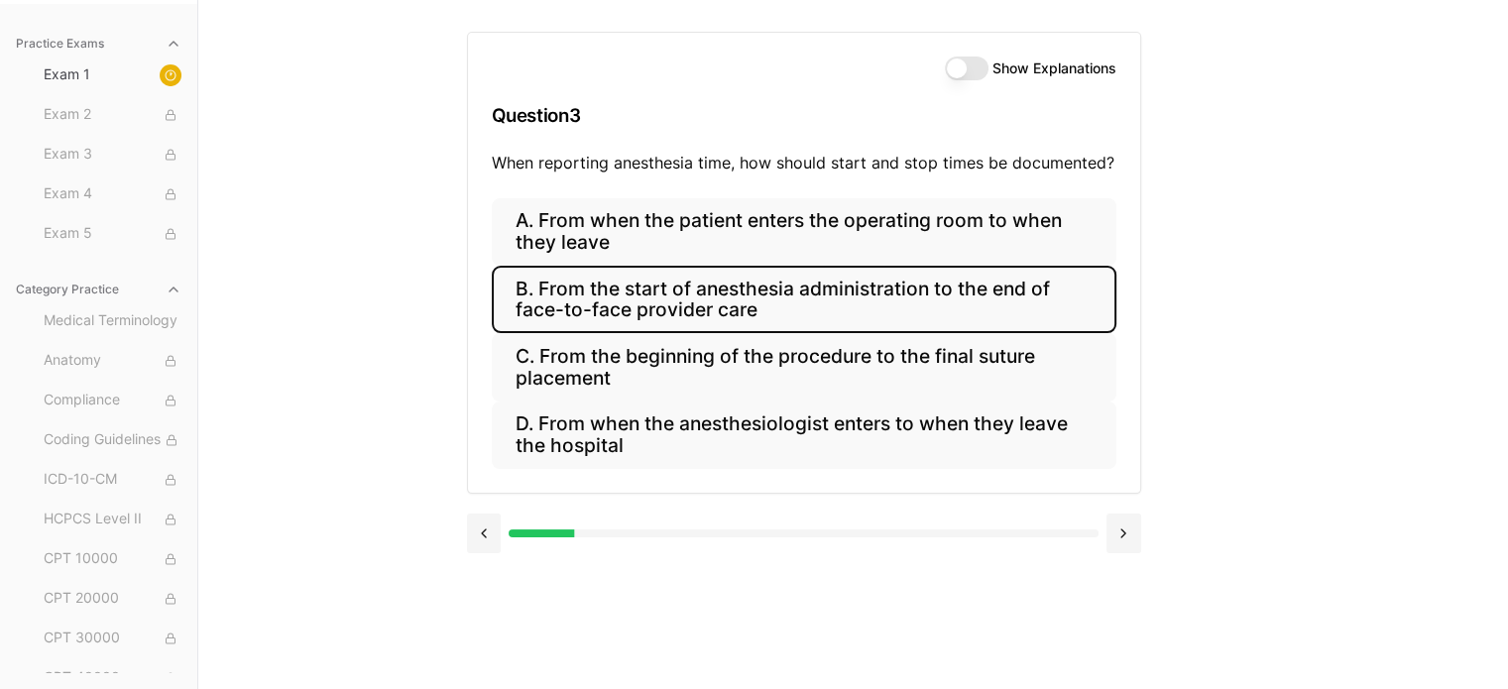
click at [979, 291] on button "B. From the start of anesthesia administration to the end of face-to-face provi…" at bounding box center [804, 299] width 624 height 67
